Goal: Information Seeking & Learning: Learn about a topic

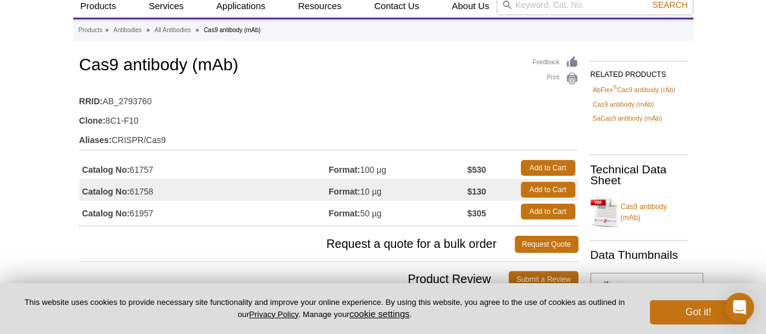
scroll to position [42, 0]
drag, startPoint x: 396, startPoint y: 189, endPoint x: 289, endPoint y: 189, distance: 106.5
click at [289, 189] on tr "Catalog No: 61758 Format: 10 µg $130 Add to Cart" at bounding box center [328, 190] width 499 height 22
click at [266, 192] on td "Catalog No: 61758" at bounding box center [203, 190] width 249 height 22
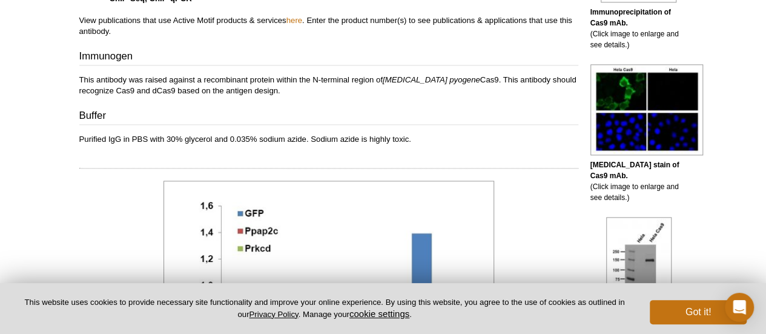
scroll to position [708, 0]
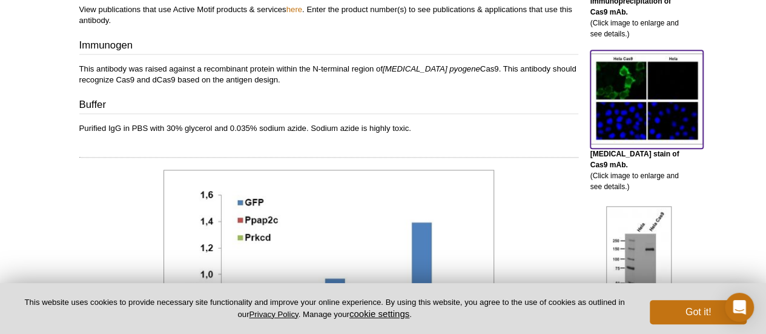
click at [627, 83] on img at bounding box center [646, 98] width 113 height 91
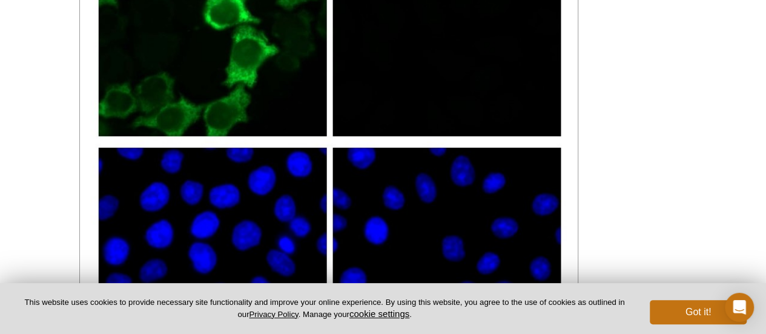
scroll to position [1819, 0]
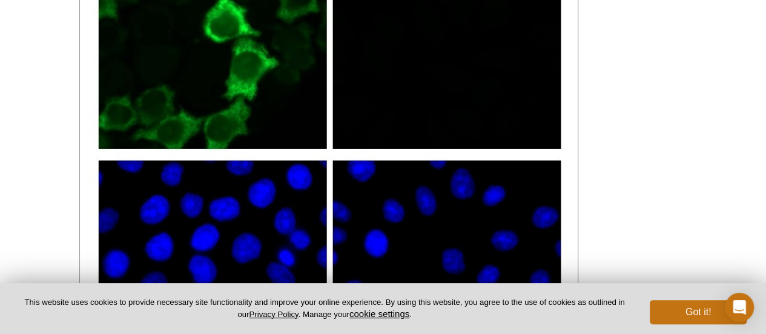
scroll to position [708, 0]
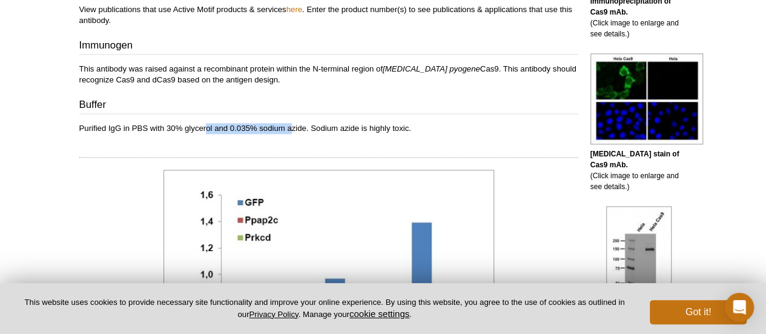
drag, startPoint x: 293, startPoint y: 118, endPoint x: 205, endPoint y: 117, distance: 88.4
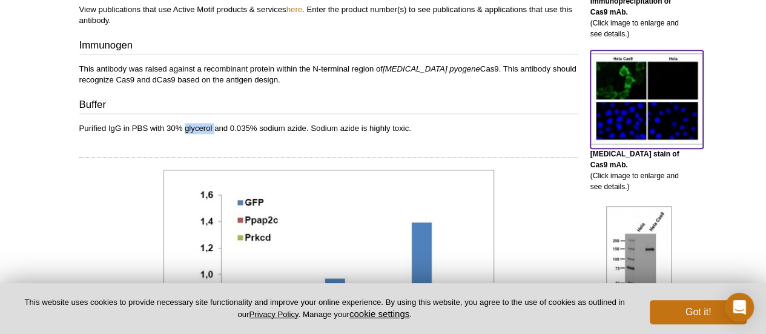
click at [659, 115] on img at bounding box center [646, 98] width 113 height 91
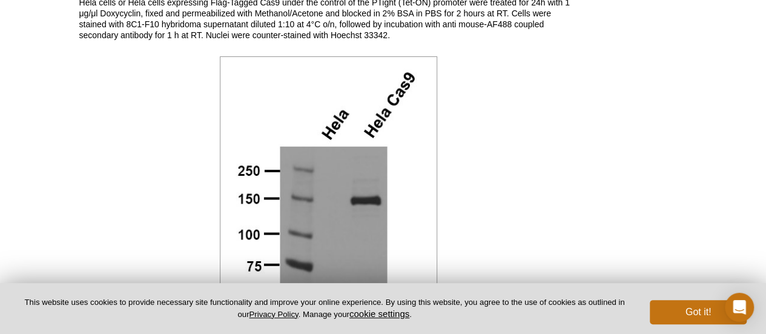
scroll to position [2122, 0]
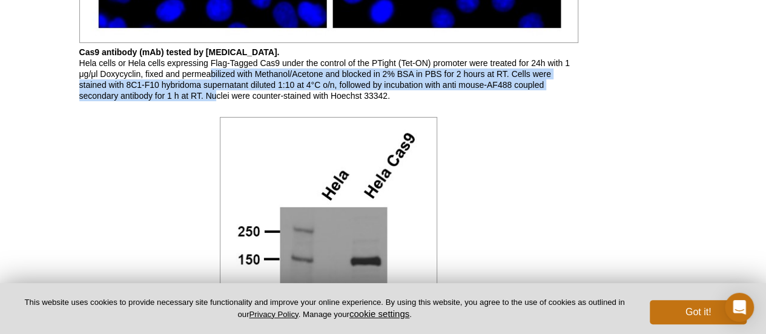
drag, startPoint x: 211, startPoint y: 70, endPoint x: 215, endPoint y: 90, distance: 20.6
click at [215, 90] on p "Cas9 antibody (mAb) tested by [MEDICAL_DATA]. Hela cells or Hela cells expressi…" at bounding box center [328, 74] width 499 height 54
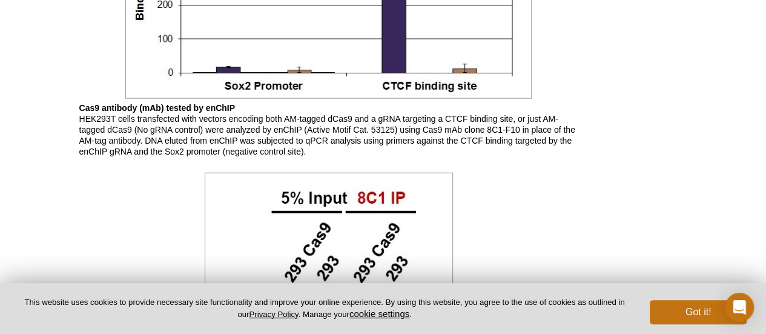
scroll to position [1456, 0]
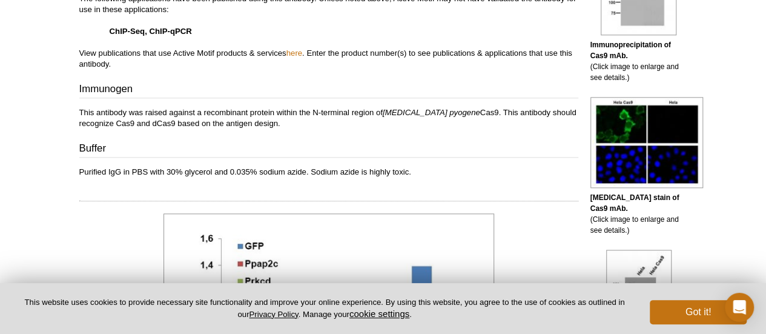
scroll to position [666, 0]
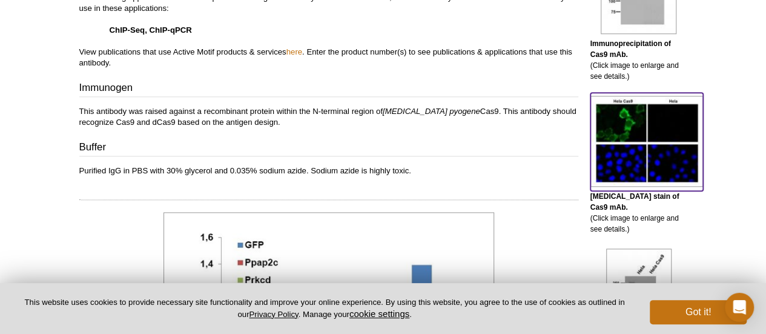
click at [621, 127] on img at bounding box center [646, 141] width 113 height 91
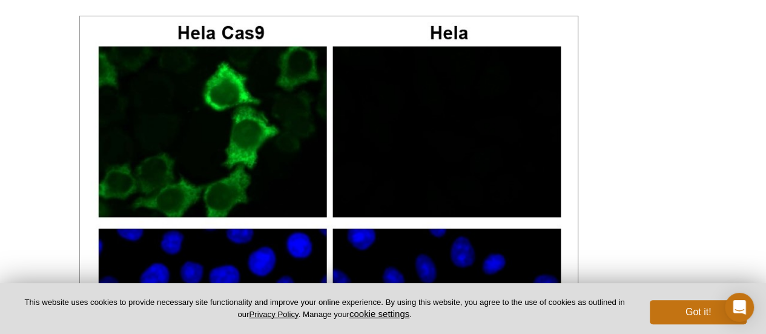
scroll to position [2359, 0]
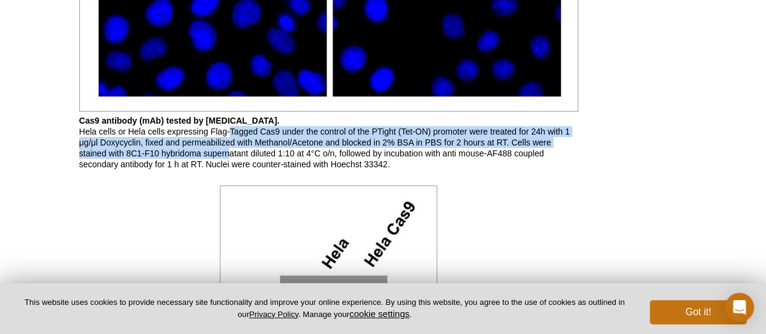
drag, startPoint x: 230, startPoint y: 119, endPoint x: 230, endPoint y: 143, distance: 24.2
click at [230, 143] on p "Cas9 antibody (mAb) tested by [MEDICAL_DATA]. Hela cells or Hela cells expressi…" at bounding box center [328, 142] width 499 height 54
drag, startPoint x: 230, startPoint y: 143, endPoint x: 143, endPoint y: 115, distance: 91.7
click at [143, 115] on p "Cas9 antibody (mAb) tested by [MEDICAL_DATA]. Hela cells or Hela cells expressi…" at bounding box center [328, 142] width 499 height 54
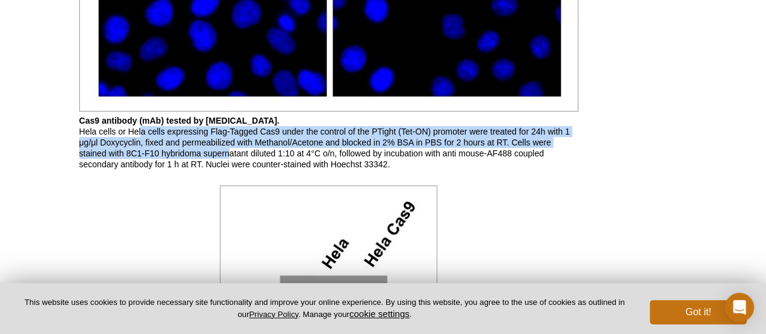
click at [143, 115] on p "Cas9 antibody (mAb) tested by [MEDICAL_DATA]. Hela cells or Hela cells expressi…" at bounding box center [328, 142] width 499 height 54
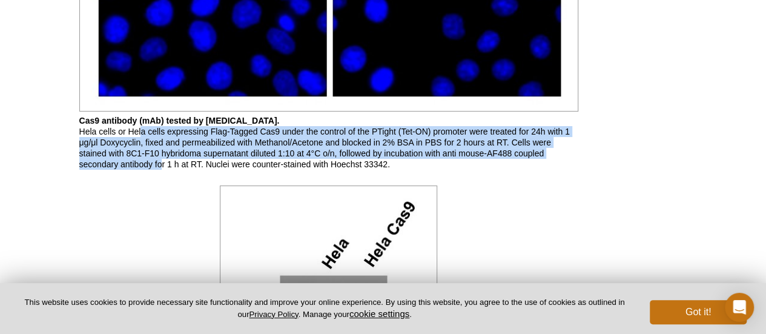
drag, startPoint x: 143, startPoint y: 115, endPoint x: 162, endPoint y: 147, distance: 37.5
click at [162, 147] on p "Cas9 antibody (mAb) tested by [MEDICAL_DATA]. Hela cells or Hela cells expressi…" at bounding box center [328, 142] width 499 height 54
drag, startPoint x: 162, startPoint y: 147, endPoint x: 126, endPoint y: 114, distance: 48.9
click at [126, 115] on p "Cas9 antibody (mAb) tested by [MEDICAL_DATA]. Hela cells or Hela cells expressi…" at bounding box center [328, 142] width 499 height 54
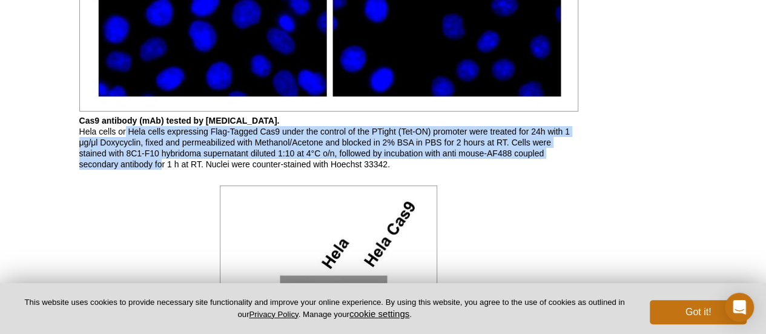
click at [126, 115] on p "Cas9 antibody (mAb) tested by [MEDICAL_DATA]. Hela cells or Hela cells expressi…" at bounding box center [328, 142] width 499 height 54
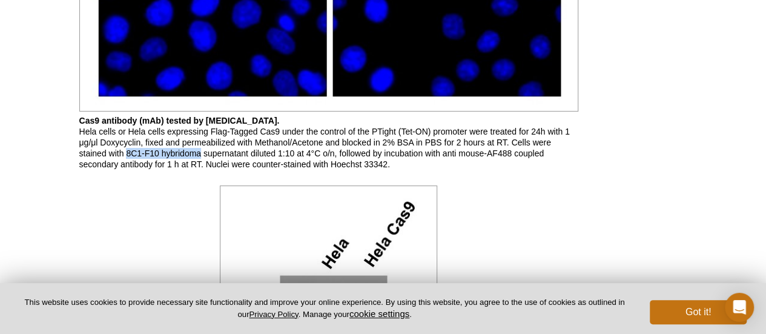
drag, startPoint x: 127, startPoint y: 142, endPoint x: 200, endPoint y: 141, distance: 72.6
click at [200, 141] on p "Cas9 antibody (mAb) tested by [MEDICAL_DATA]. Hela cells or Hela cells expressi…" at bounding box center [328, 142] width 499 height 54
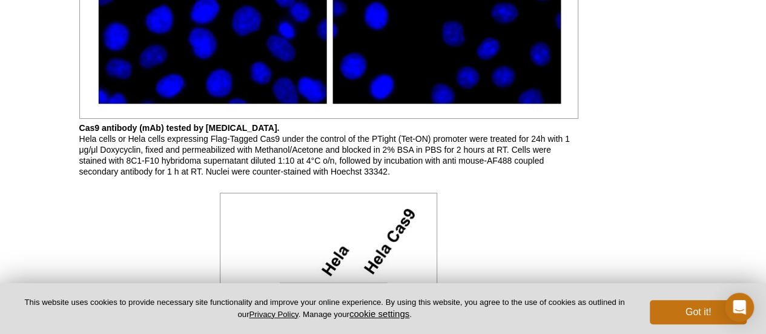
scroll to position [2352, 0]
drag, startPoint x: 123, startPoint y: 151, endPoint x: 334, endPoint y: 150, distance: 210.6
click at [334, 150] on p "Cas9 antibody (mAb) tested by [MEDICAL_DATA]. Hela cells or Hela cells expressi…" at bounding box center [328, 149] width 499 height 54
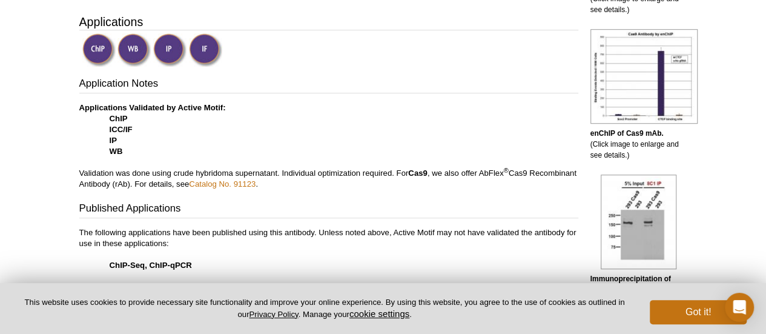
scroll to position [432, 0]
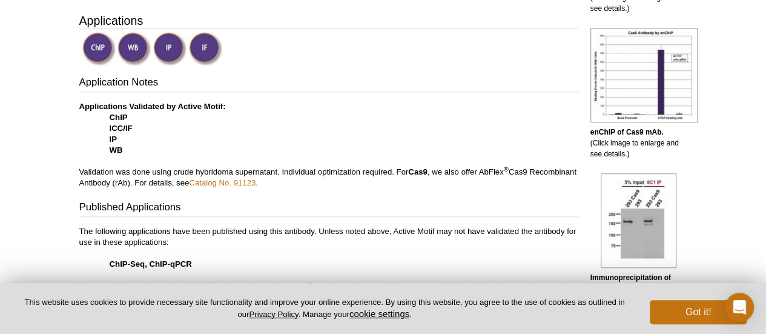
click at [304, 123] on p "Applications Validated by Active Motif: ChIP ICC/IF IP WB Validation was done u…" at bounding box center [328, 144] width 499 height 87
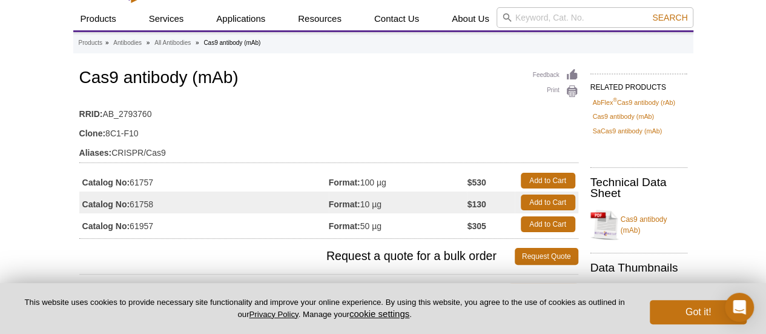
scroll to position [0, 0]
